Goal: Find specific page/section: Find specific page/section

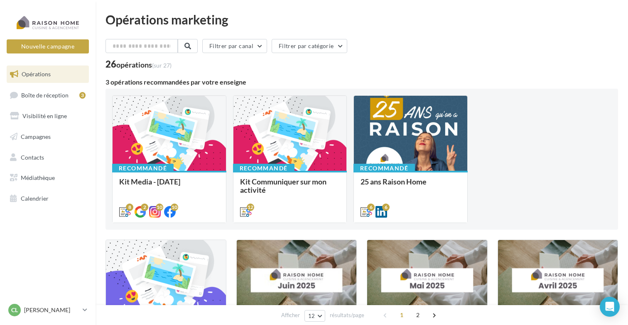
click at [41, 76] on span "Opérations" at bounding box center [36, 74] width 29 height 7
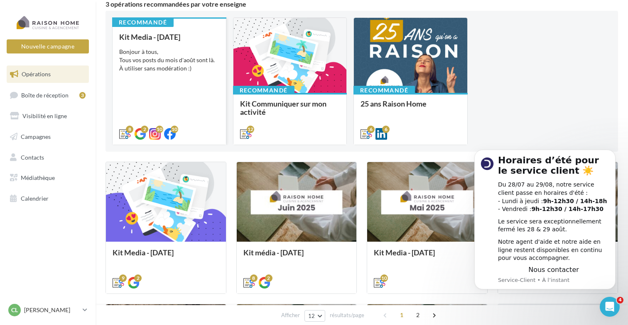
scroll to position [83, 0]
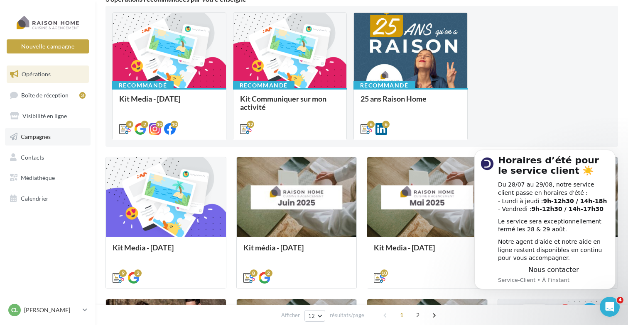
click at [39, 134] on span "Campagnes" at bounding box center [36, 136] width 30 height 7
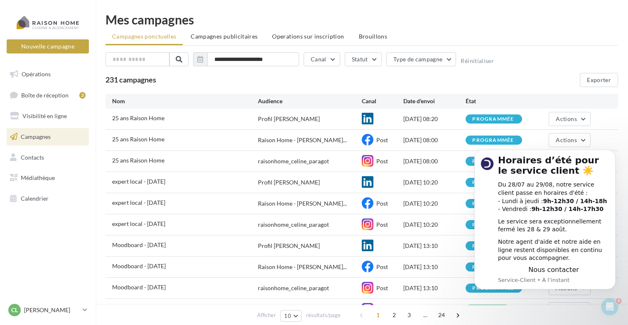
click at [518, 74] on div "231 campagnes Exporter" at bounding box center [361, 80] width 512 height 14
